Goal: Task Accomplishment & Management: Manage account settings

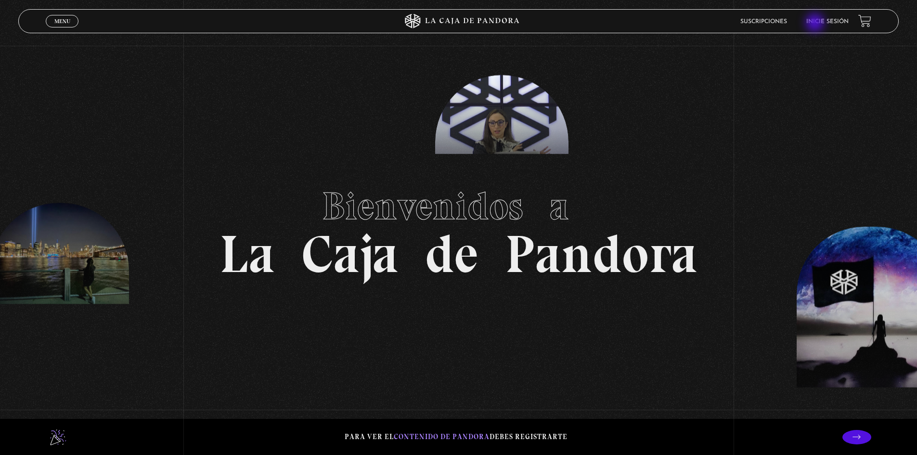
click at [816, 24] on link "Inicie sesión" at bounding box center [827, 22] width 42 height 6
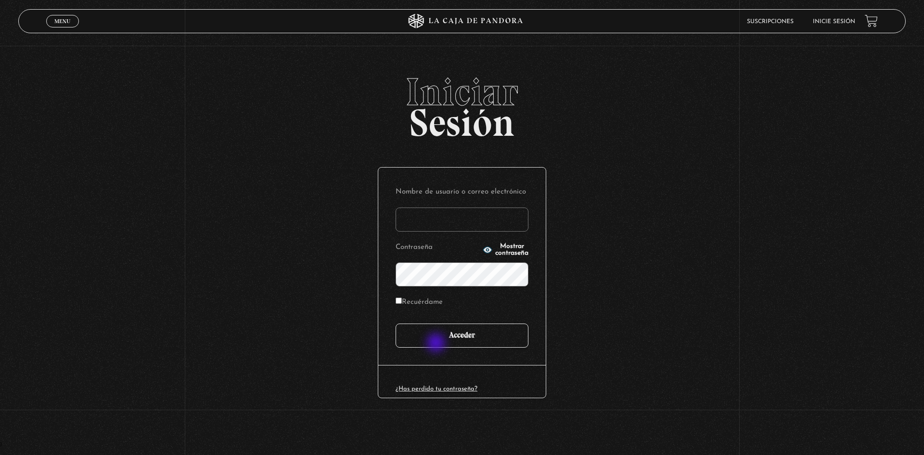
type input "paoc_281@hotmail.com"
click at [437, 343] on input "Acceder" at bounding box center [462, 335] width 133 height 24
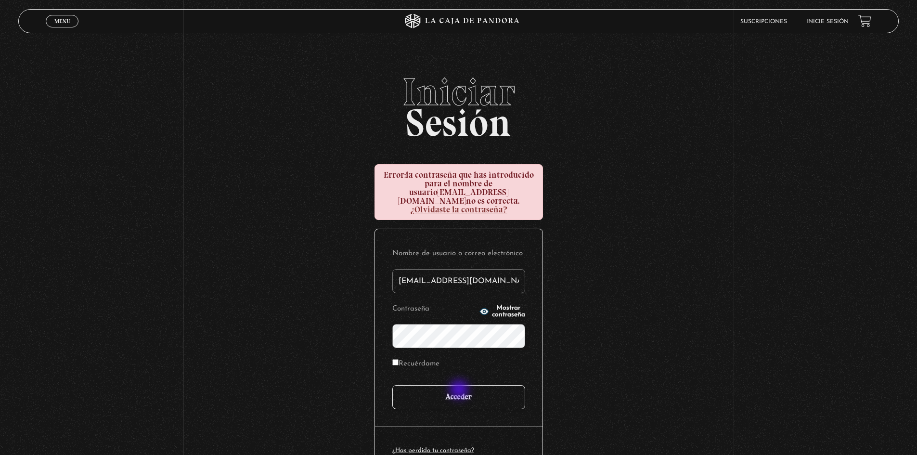
click at [460, 390] on input "Acceder" at bounding box center [458, 397] width 133 height 24
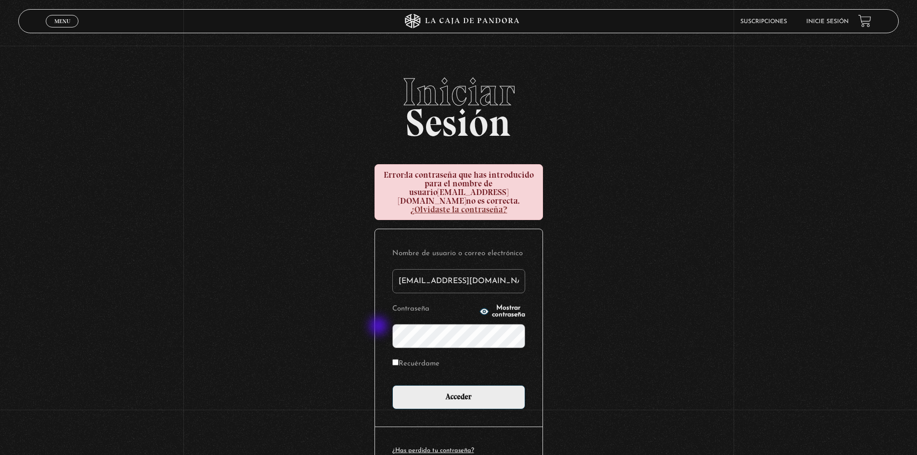
click at [376, 327] on div "Iniciar Sesión Error: la contraseña que has introducido para el nombre de usuar…" at bounding box center [458, 288] width 917 height 430
click at [350, 331] on div "Iniciar Sesión Error: la contraseña que has introducido para el nombre de usuar…" at bounding box center [458, 288] width 917 height 430
click at [392, 385] on input "Acceder" at bounding box center [458, 397] width 133 height 24
drag, startPoint x: 505, startPoint y: 273, endPoint x: 393, endPoint y: 258, distance: 113.6
click at [393, 258] on div "Nombre de usuario o correo electrónico [EMAIL_ADDRESS][DOMAIN_NAME] Contraseña …" at bounding box center [458, 327] width 167 height 197
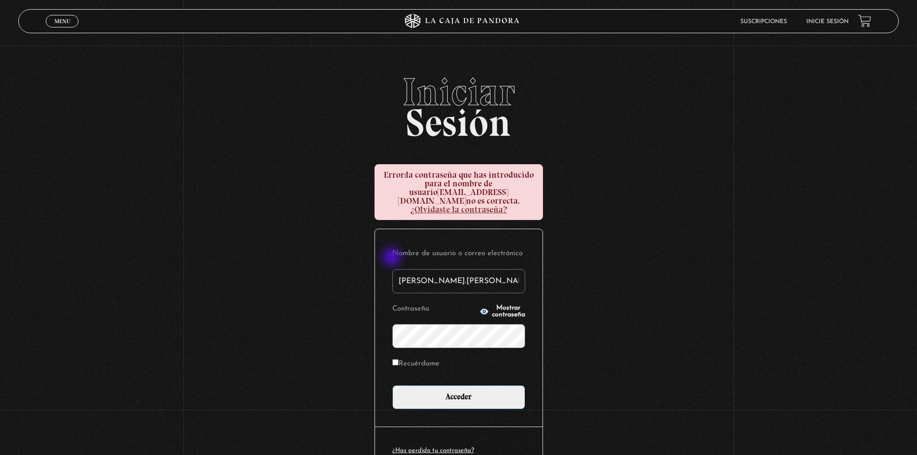
type input "[PERSON_NAME].[PERSON_NAME]-1662"
click at [392, 385] on input "Acceder" at bounding box center [458, 397] width 133 height 24
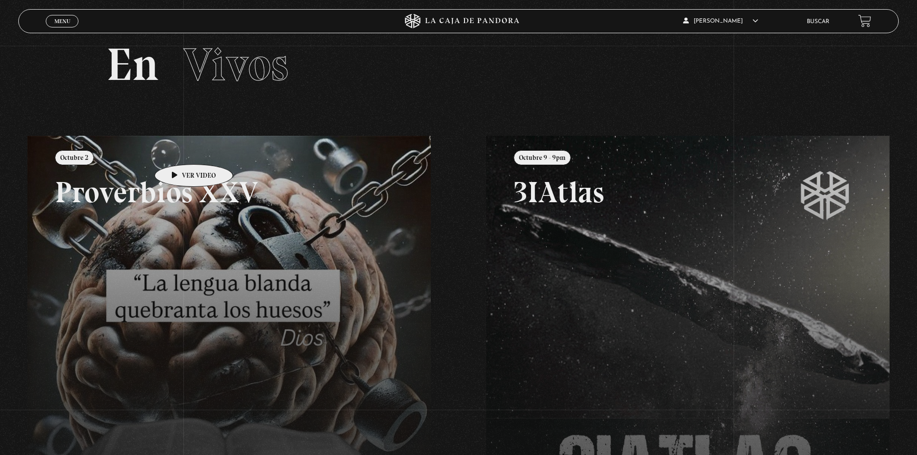
scroll to position [27, 0]
click at [274, 254] on link at bounding box center [485, 363] width 917 height 455
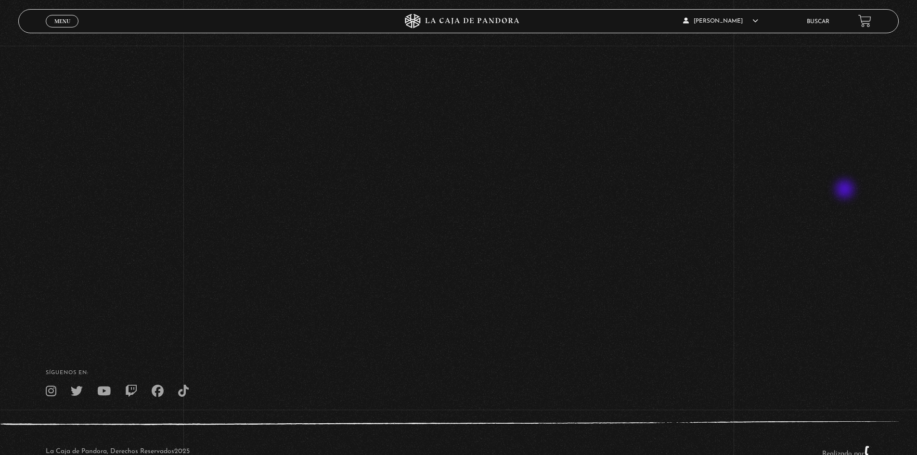
scroll to position [140, 0]
